Goal: Information Seeking & Learning: Learn about a topic

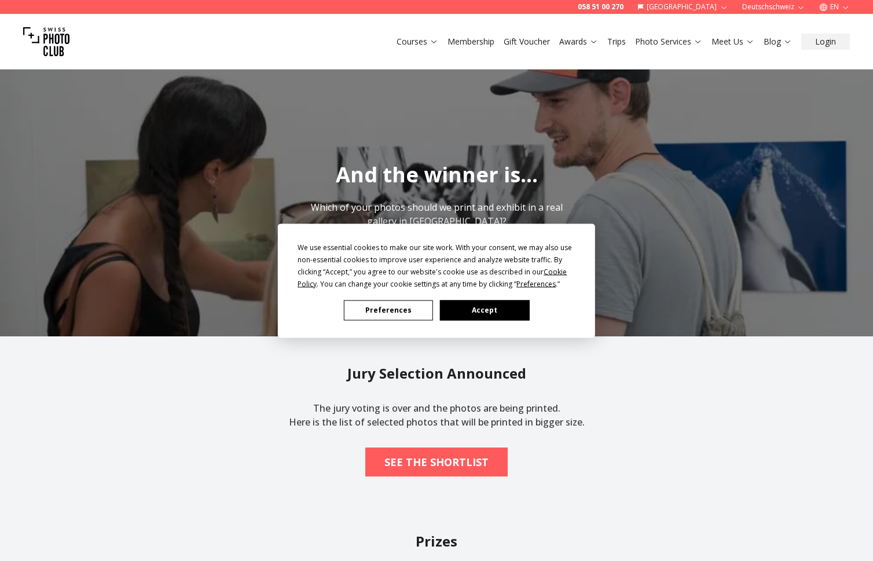
click at [489, 305] on button "Accept" at bounding box center [484, 310] width 89 height 20
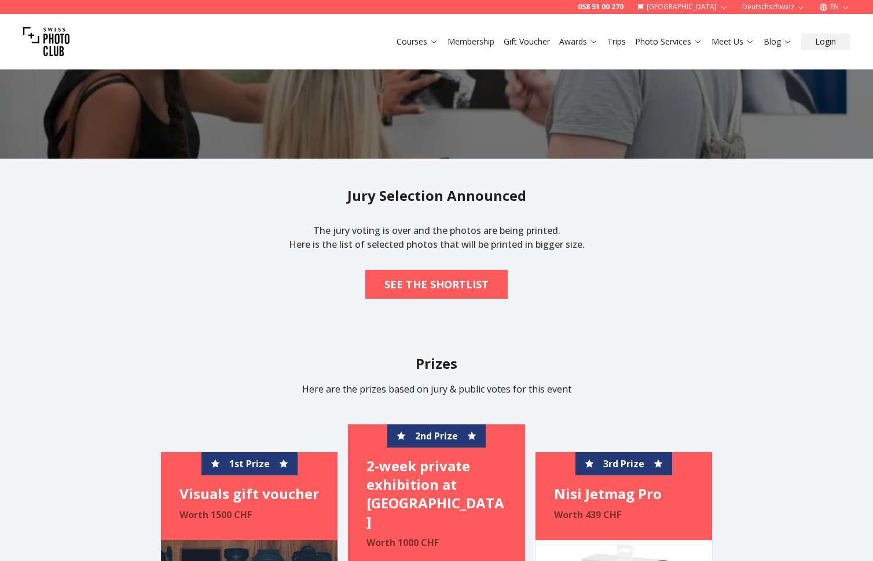
scroll to position [405, 0]
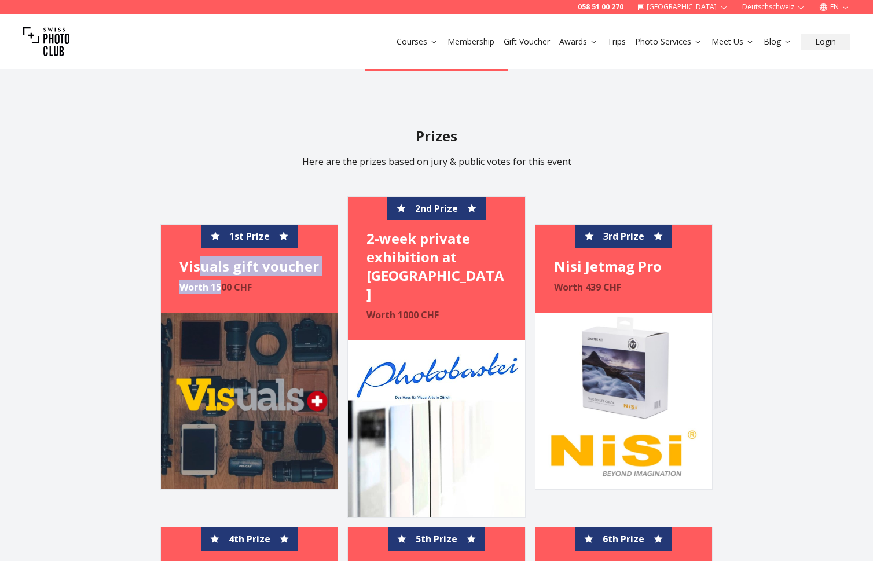
drag, startPoint x: 204, startPoint y: 263, endPoint x: 223, endPoint y: 270, distance: 20.7
click at [223, 270] on div "1st Prize Visuals gift voucher Worth 1500 CHF" at bounding box center [249, 269] width 177 height 88
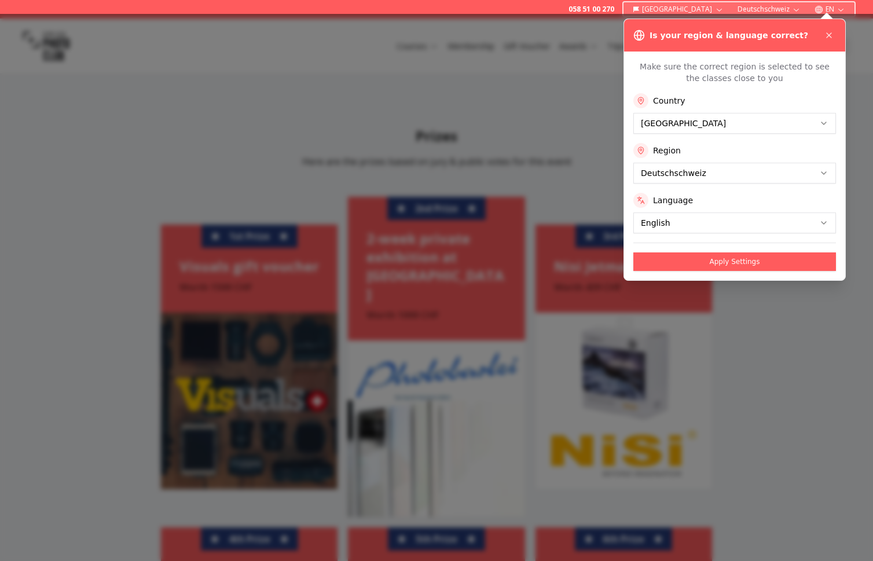
click at [133, 267] on div at bounding box center [436, 287] width 873 height 547
drag, startPoint x: 623, startPoint y: 384, endPoint x: 776, endPoint y: 215, distance: 228.3
click at [623, 383] on div at bounding box center [436, 287] width 873 height 547
click at [831, 33] on icon at bounding box center [829, 35] width 5 height 5
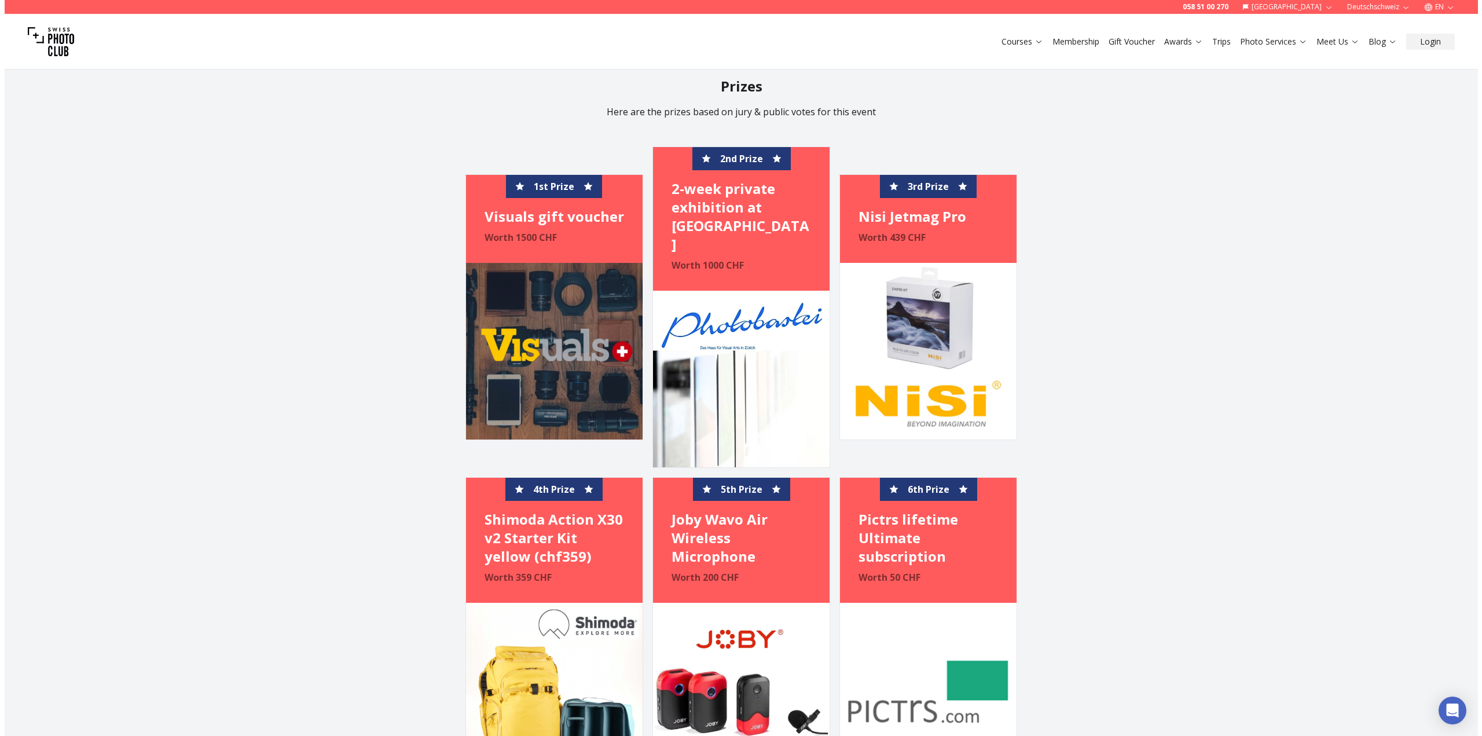
scroll to position [203, 0]
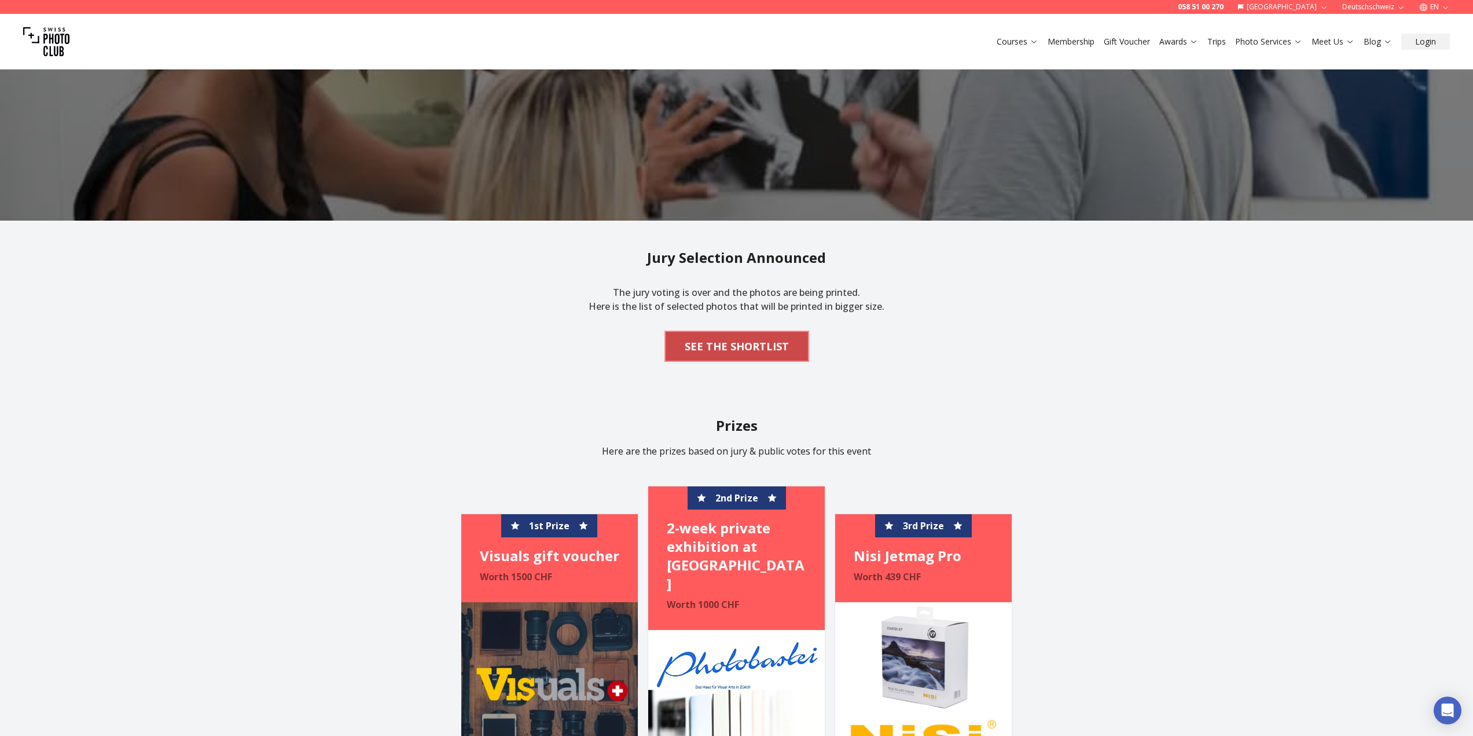
click at [762, 333] on span "SEE THE SHORTLIST" at bounding box center [737, 345] width 123 height 25
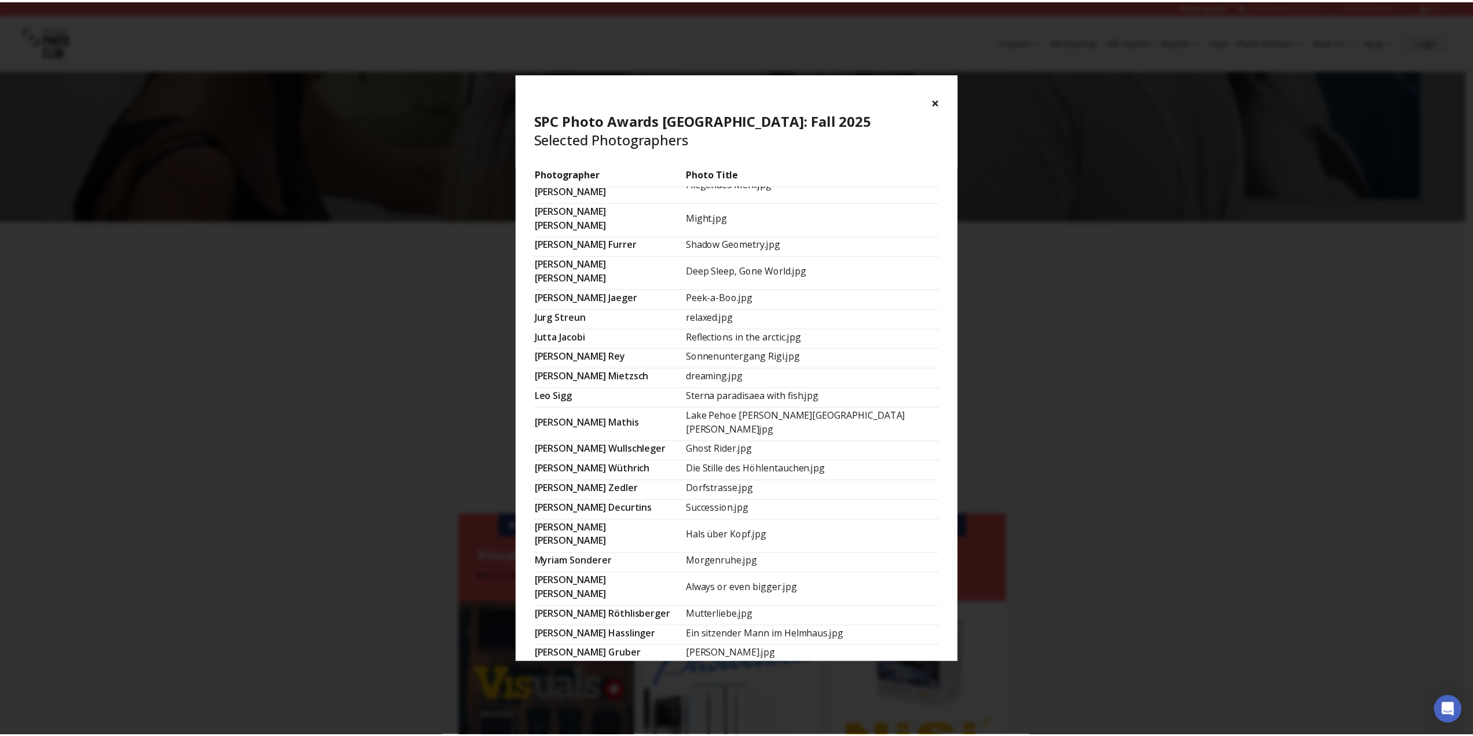
scroll to position [526, 0]
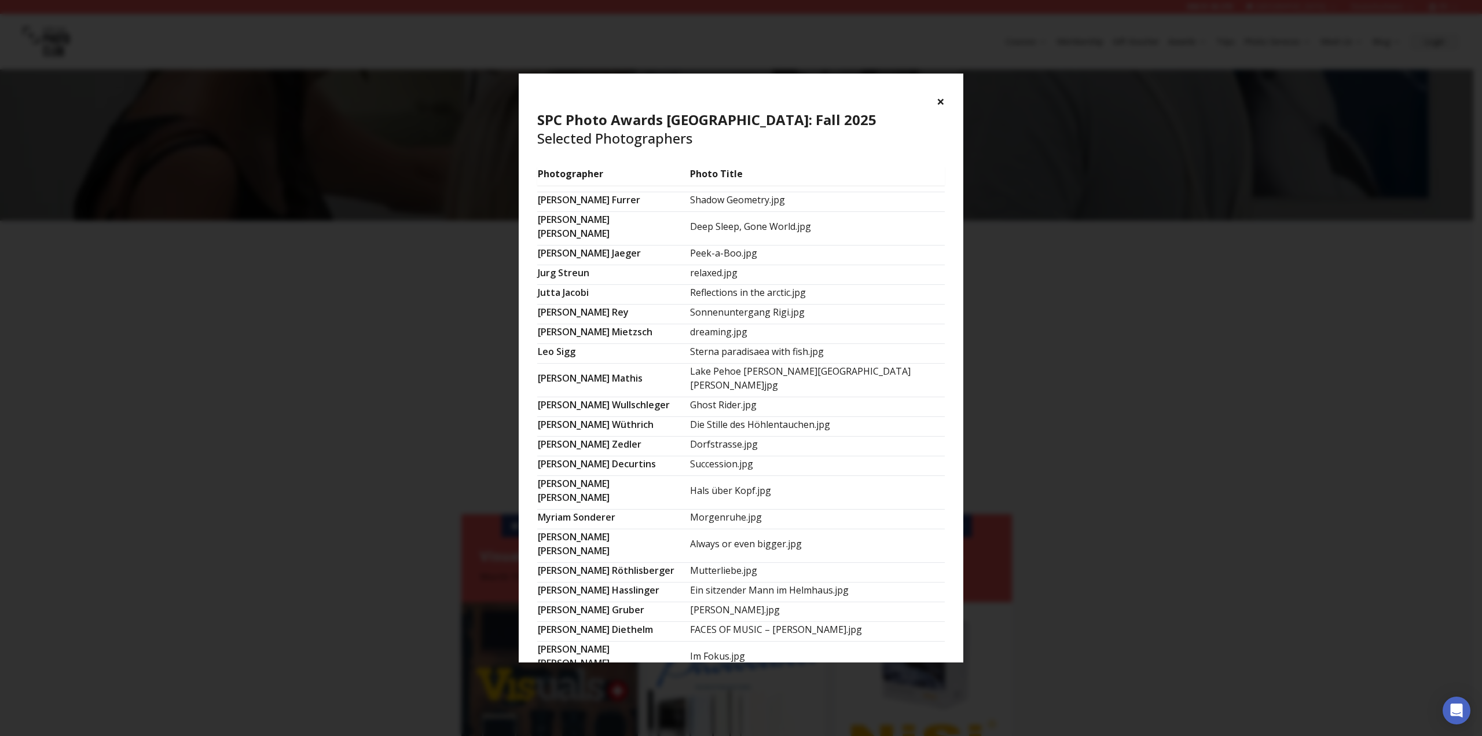
click at [412, 405] on div "× SPC Photo Awards [GEOGRAPHIC_DATA]: Fall 2025 Selected Photographers Photogra…" at bounding box center [741, 368] width 1482 height 736
click at [435, 487] on div "× SPC Photo Awards [GEOGRAPHIC_DATA]: Fall 2025 Selected Photographers Photogra…" at bounding box center [741, 368] width 1482 height 736
click at [881, 98] on div "× SPC Photo Awards [GEOGRAPHIC_DATA]: Fall 2025 Selected Photographers" at bounding box center [741, 120] width 445 height 93
click at [881, 104] on div "× SPC Photo Awards [GEOGRAPHIC_DATA]: Fall 2025 Selected Photographers" at bounding box center [741, 120] width 445 height 93
click at [881, 104] on button "×" at bounding box center [941, 101] width 8 height 19
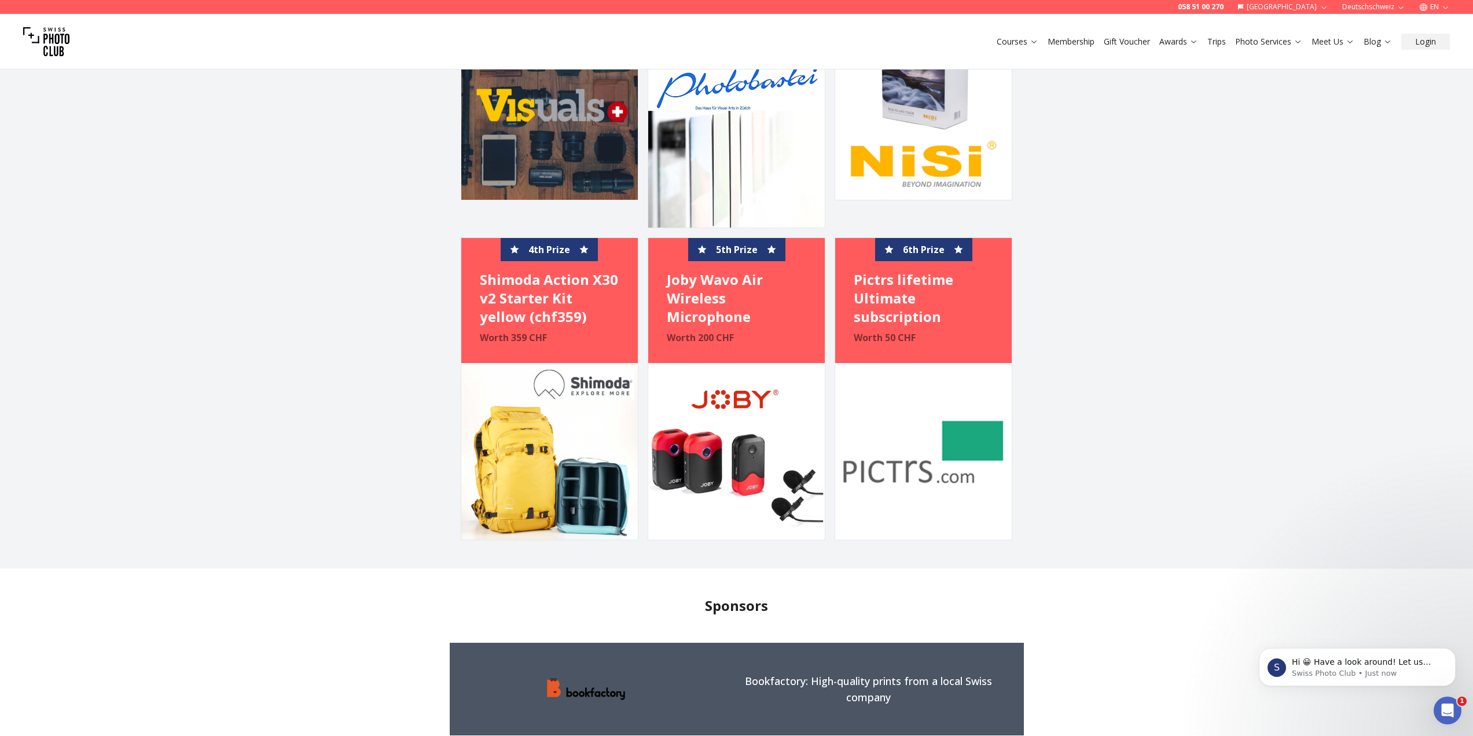
scroll to position [0, 0]
click at [881, 560] on div "Open Intercom Messenger" at bounding box center [1446, 708] width 38 height 38
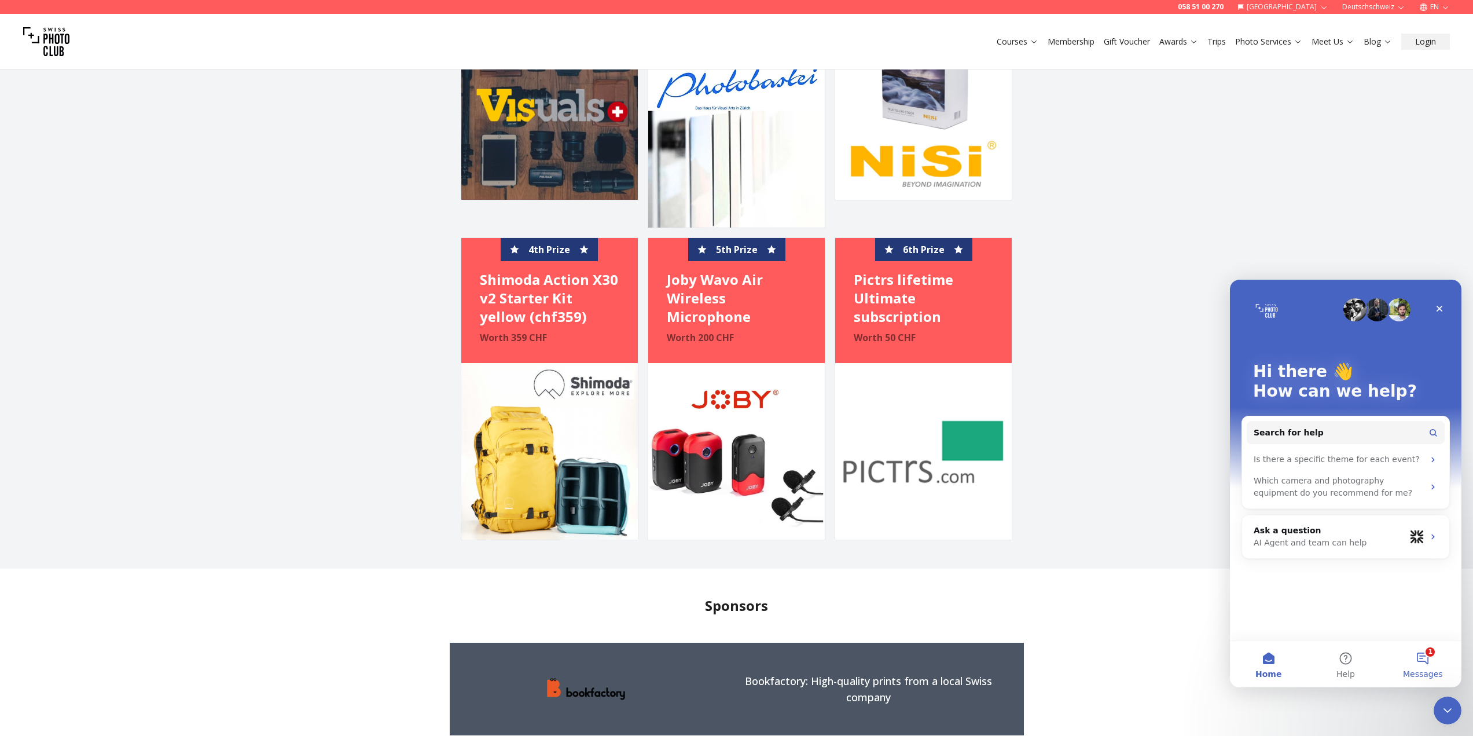
click at [881, 560] on button "1 Messages" at bounding box center [1423, 664] width 77 height 46
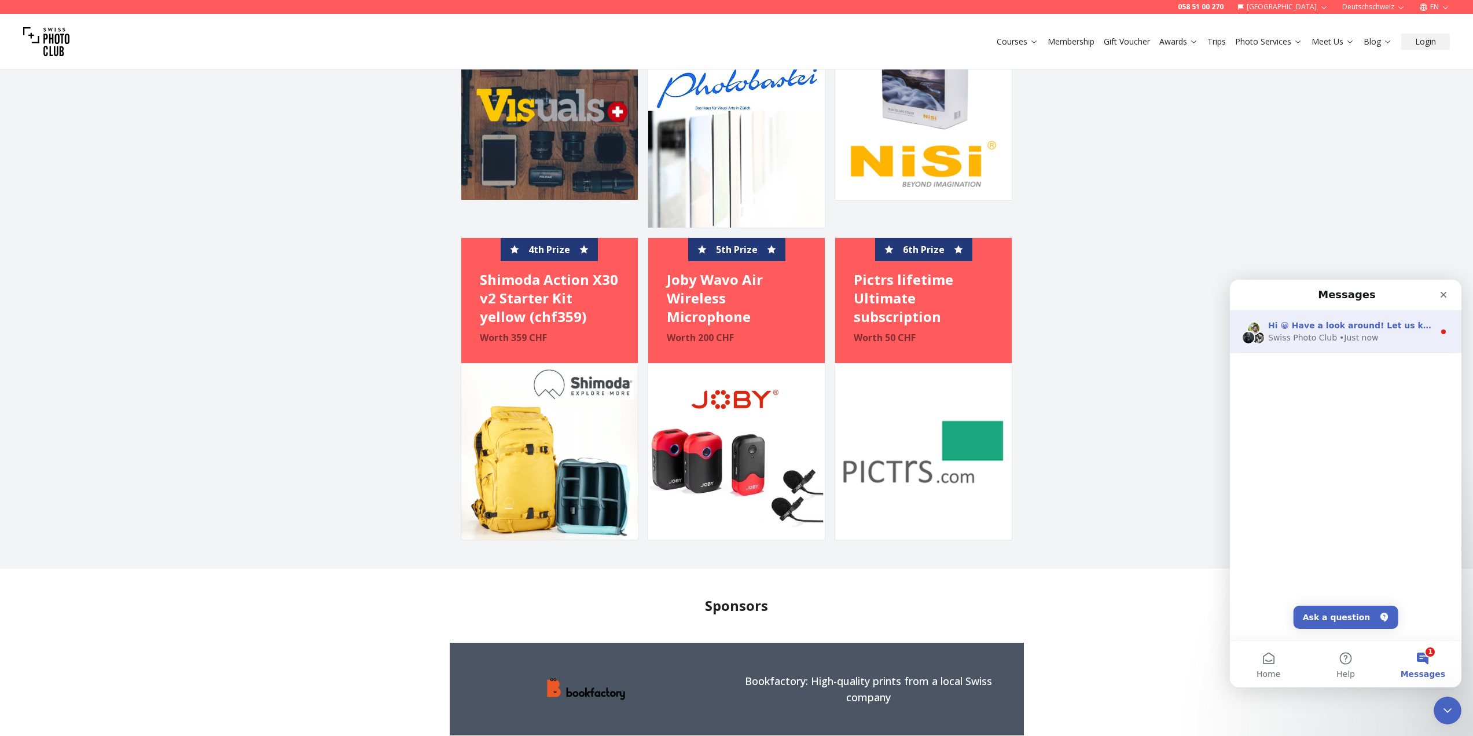
click at [881, 344] on div "Hi 😀 Have a look around! Let us know if you have any questions. Swiss Photo Clu…" at bounding box center [1346, 331] width 232 height 43
